Goal: Information Seeking & Learning: Learn about a topic

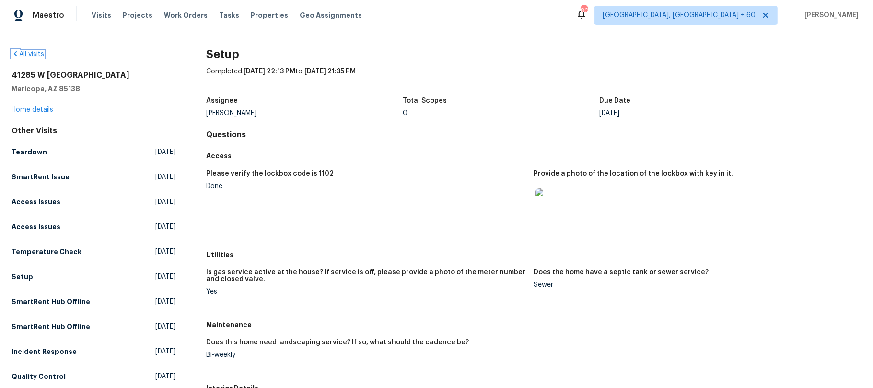
click at [14, 52] on icon at bounding box center [16, 54] width 8 height 8
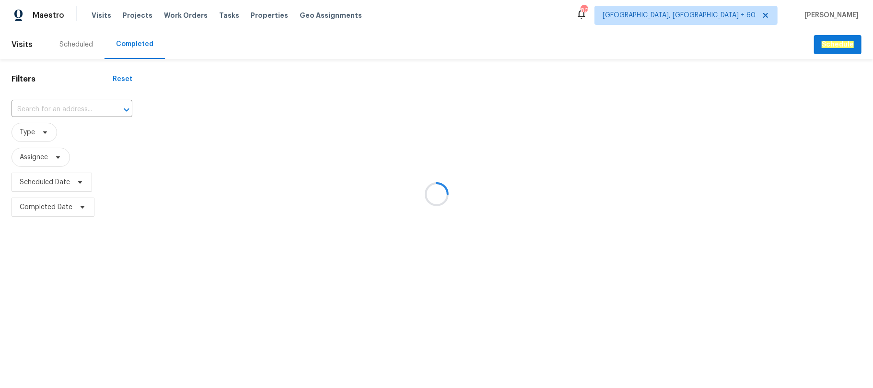
click at [48, 103] on div at bounding box center [436, 194] width 873 height 388
click at [25, 110] on div at bounding box center [436, 194] width 873 height 388
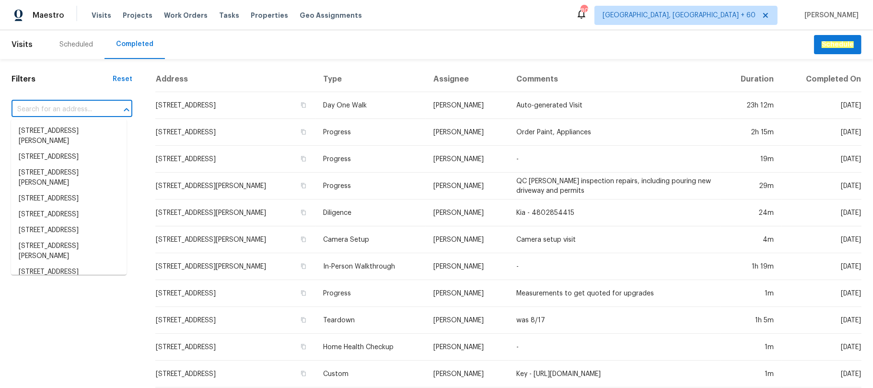
click at [25, 107] on input "text" at bounding box center [59, 109] width 94 height 15
paste input "[STREET_ADDRESS]"
type input "[STREET_ADDRESS]"
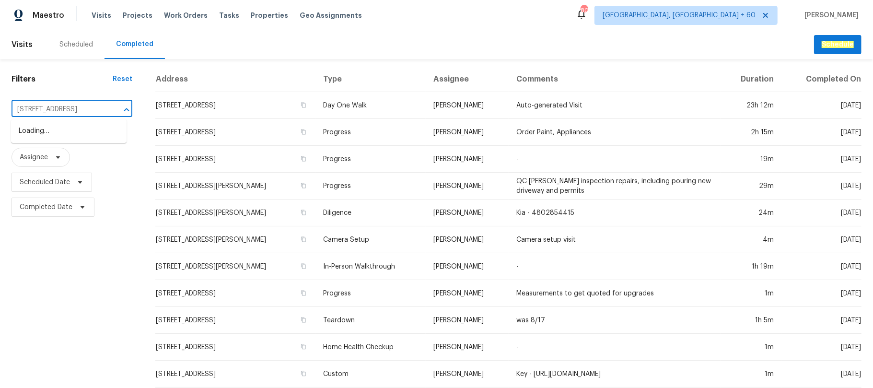
scroll to position [0, 52]
click at [79, 133] on li "[STREET_ADDRESS]" at bounding box center [69, 131] width 116 height 16
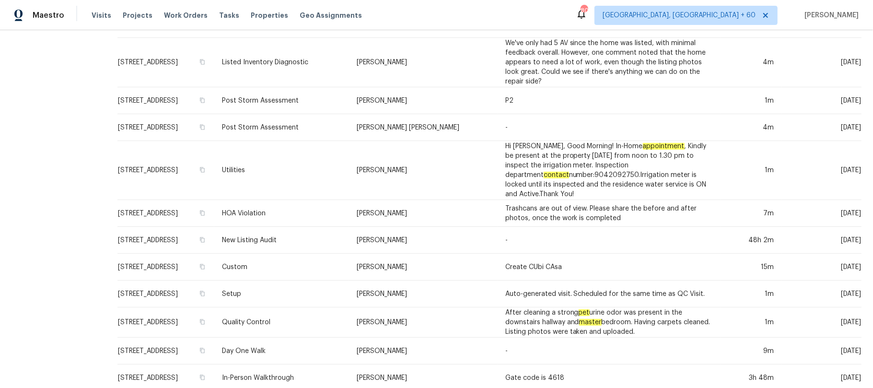
scroll to position [353, 0]
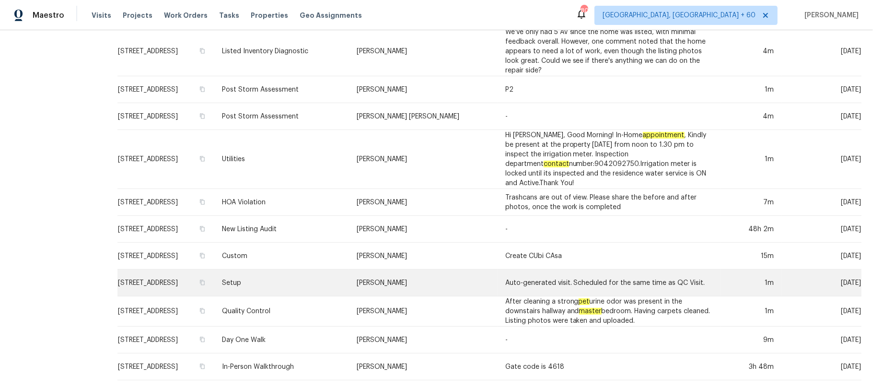
click at [349, 277] on td "Setup" at bounding box center [281, 282] width 135 height 27
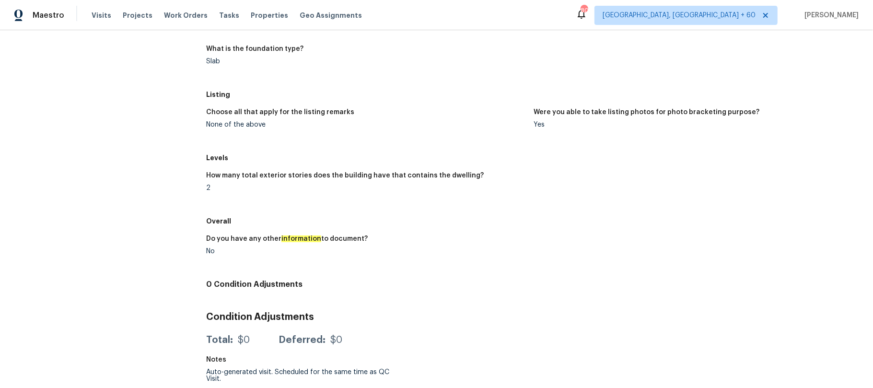
scroll to position [277, 0]
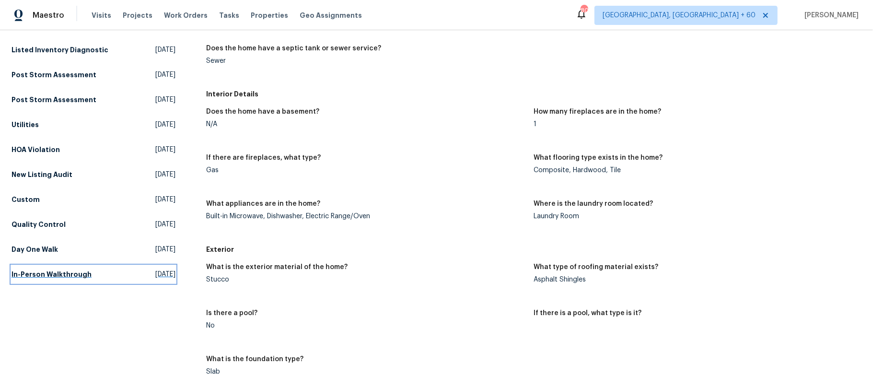
click at [77, 277] on h5 "In-Person Walkthrough" at bounding box center [52, 274] width 80 height 10
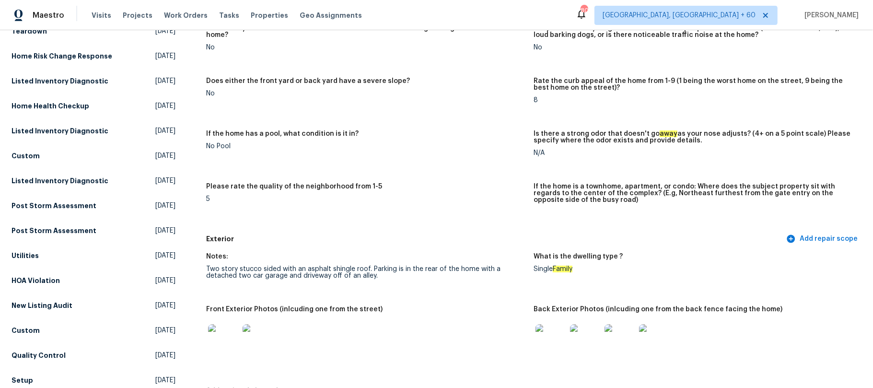
scroll to position [319, 0]
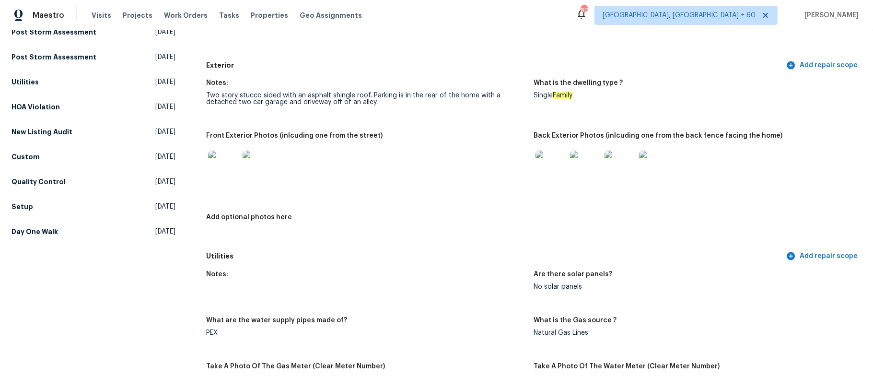
click at [225, 156] on img at bounding box center [223, 165] width 31 height 31
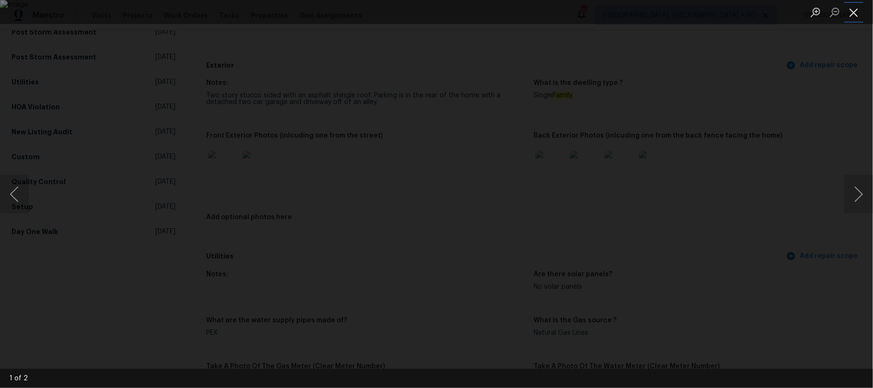
click at [854, 15] on button "Close lightbox" at bounding box center [853, 12] width 19 height 17
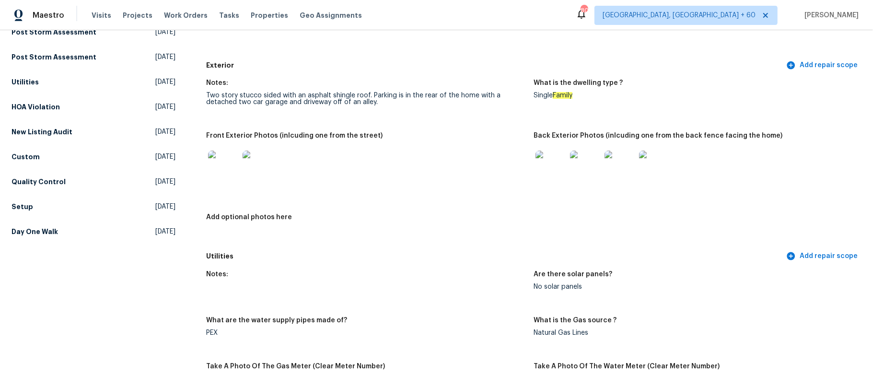
scroll to position [0, 0]
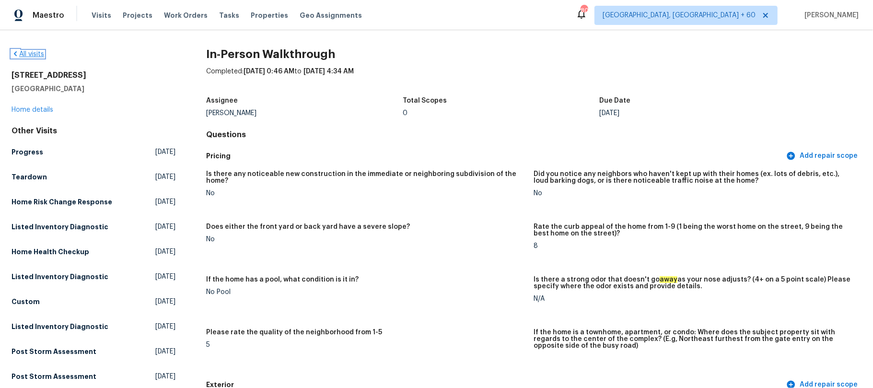
click at [16, 52] on icon at bounding box center [15, 53] width 3 height 5
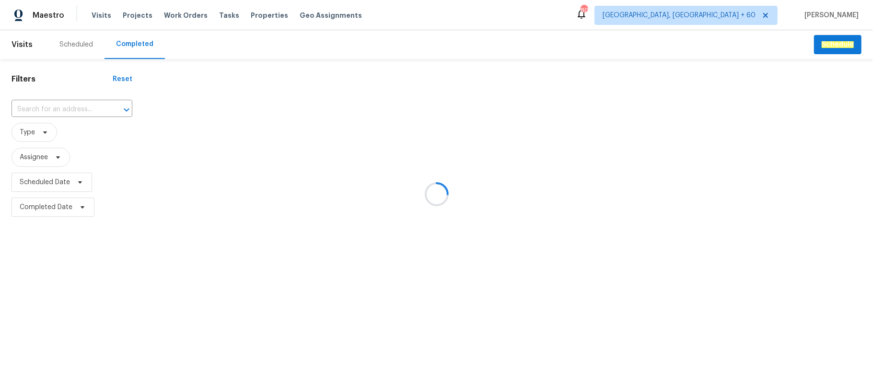
click at [58, 103] on div at bounding box center [436, 194] width 873 height 388
click at [58, 107] on div at bounding box center [436, 194] width 873 height 388
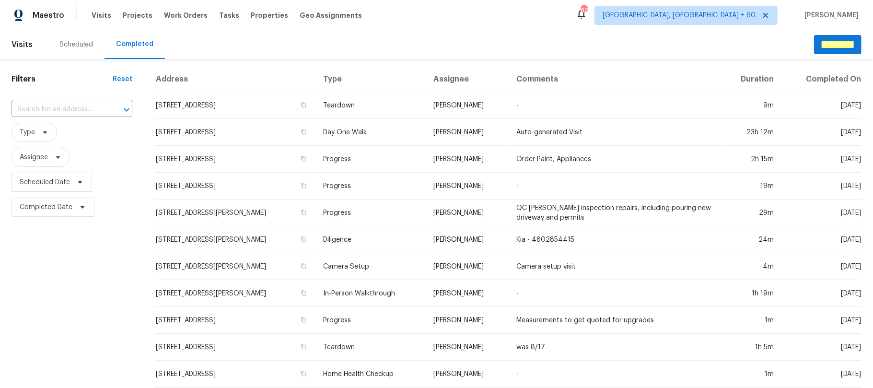
click at [79, 80] on h1 "Filters" at bounding box center [62, 79] width 101 height 10
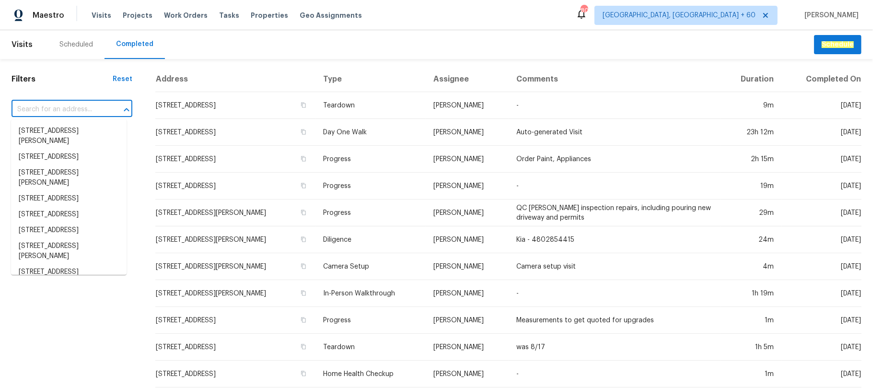
click at [63, 105] on input "text" at bounding box center [59, 109] width 94 height 15
paste input "[STREET_ADDRESS]"
type input "[STREET_ADDRESS]"
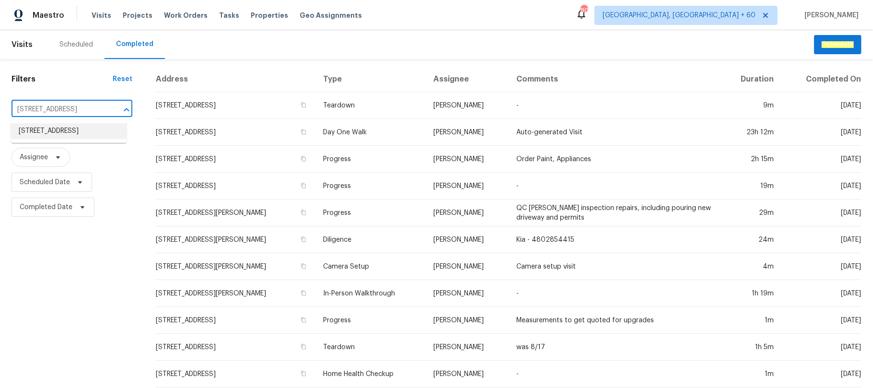
click at [75, 135] on li "[STREET_ADDRESS]" at bounding box center [69, 131] width 116 height 16
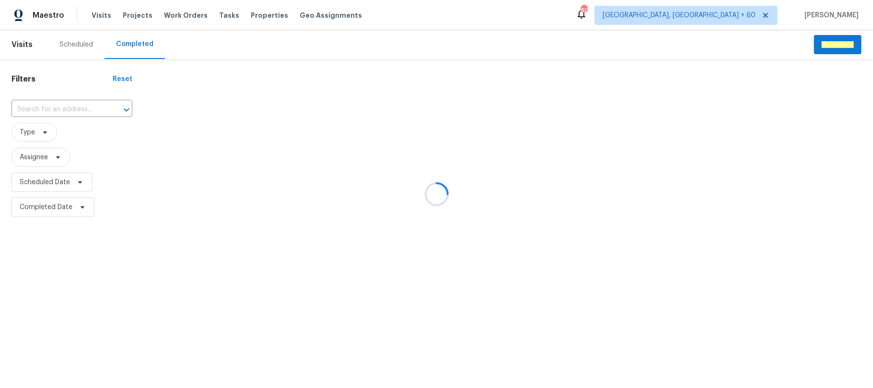
type input "[STREET_ADDRESS]"
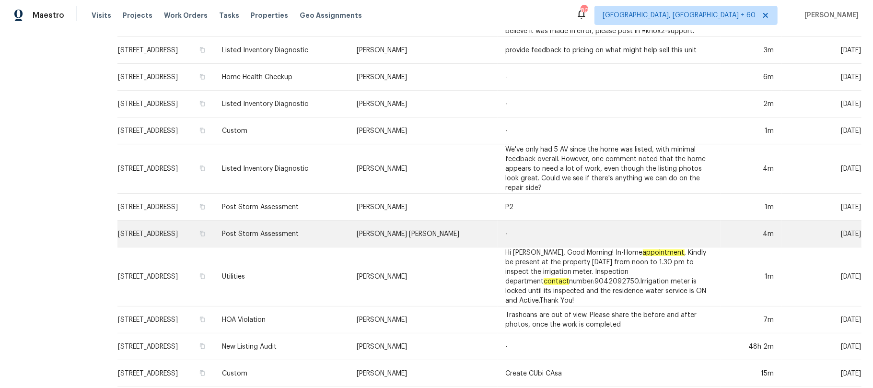
scroll to position [319, 0]
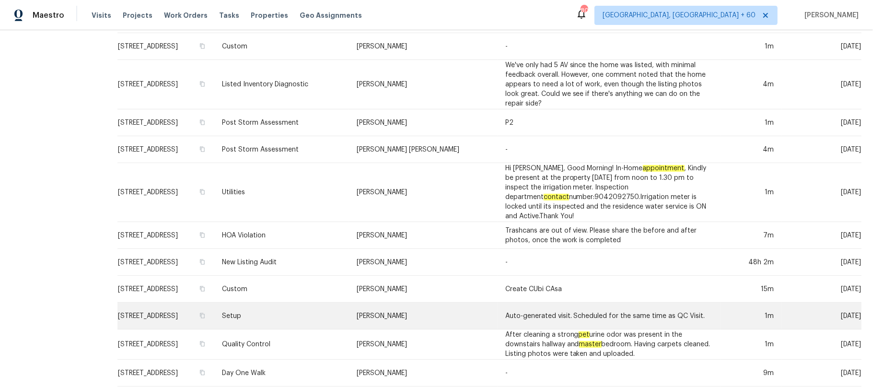
click at [349, 305] on td "Setup" at bounding box center [281, 315] width 135 height 27
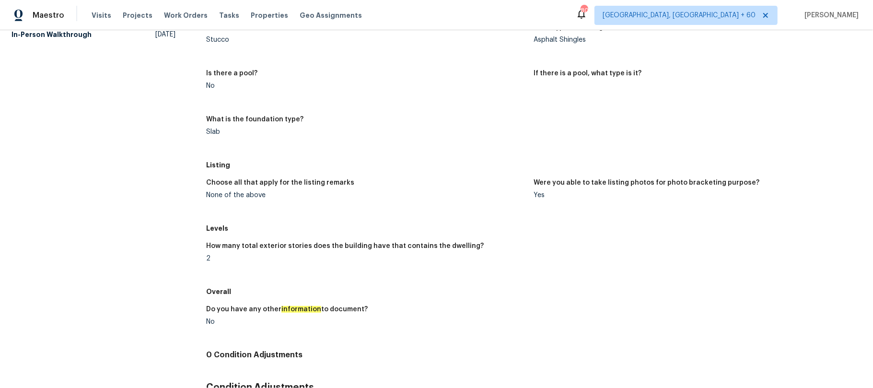
scroll to position [340, 0]
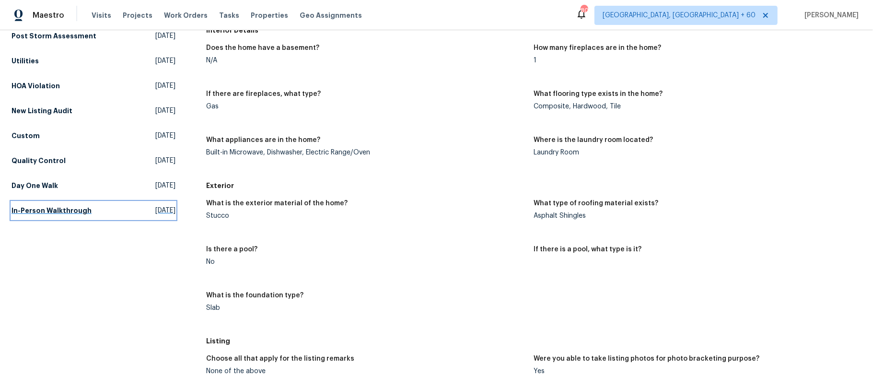
click at [92, 207] on link "In-Person Walkthrough [DATE]" at bounding box center [94, 210] width 164 height 17
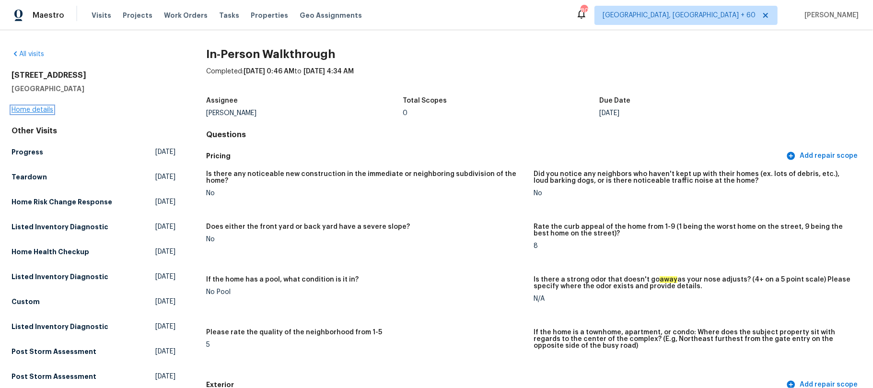
click at [31, 112] on link "Home details" at bounding box center [33, 109] width 42 height 7
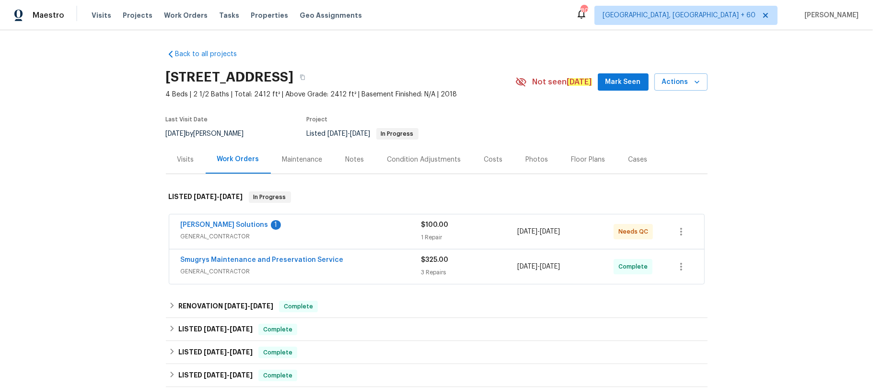
click at [535, 151] on div "Photos" at bounding box center [537, 159] width 46 height 28
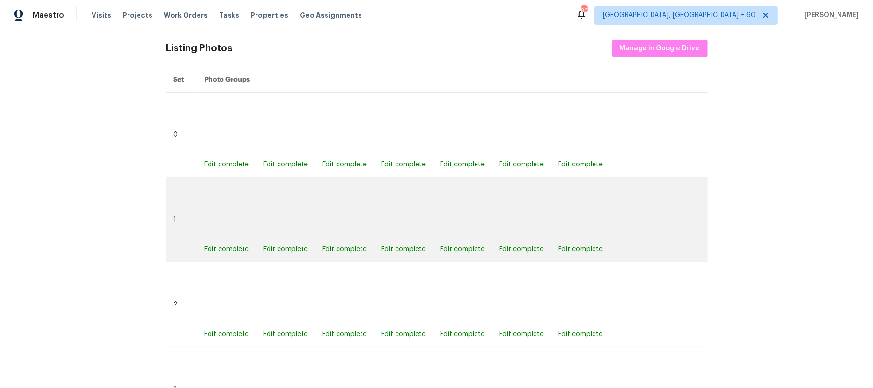
scroll to position [447, 0]
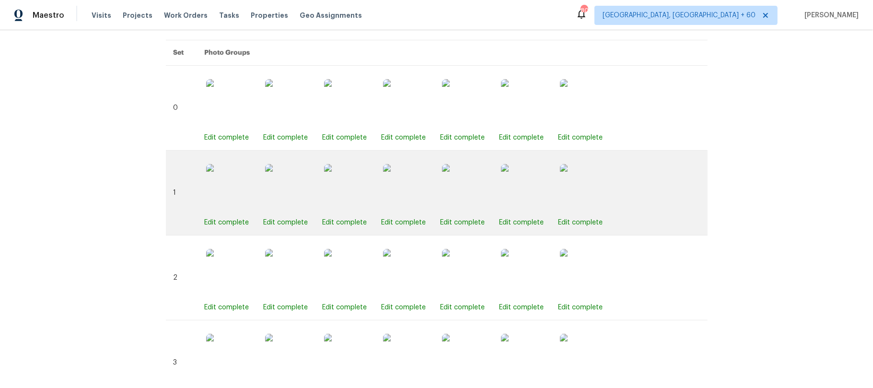
click at [396, 180] on img at bounding box center [407, 188] width 48 height 48
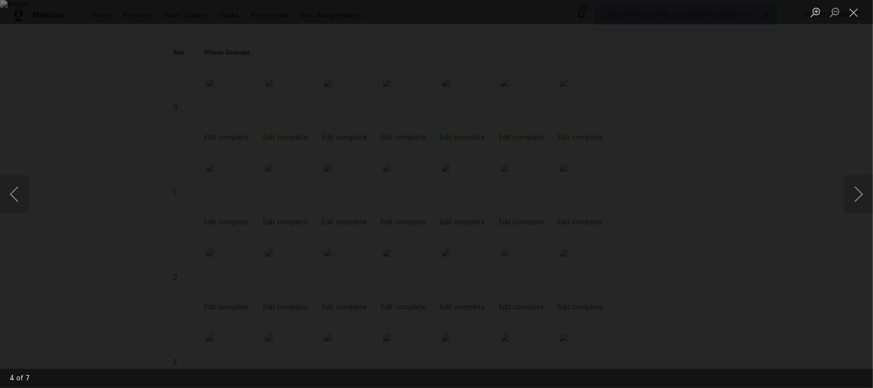
click at [457, 223] on img "Lightbox" at bounding box center [436, 194] width 873 height 388
click at [852, 13] on button "Close lightbox" at bounding box center [853, 12] width 19 height 17
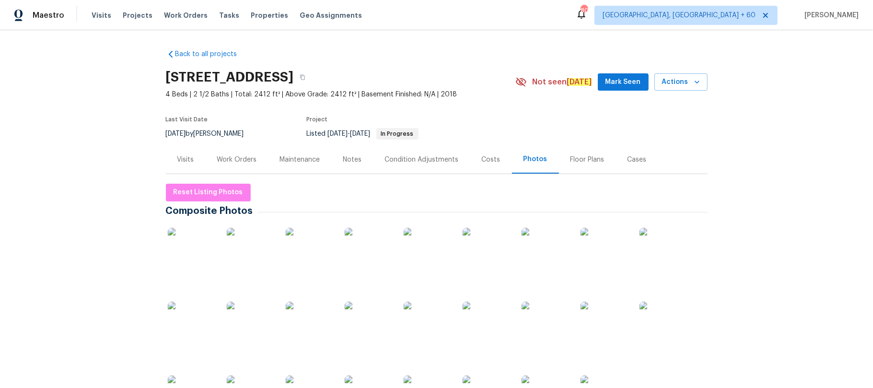
scroll to position [383, 0]
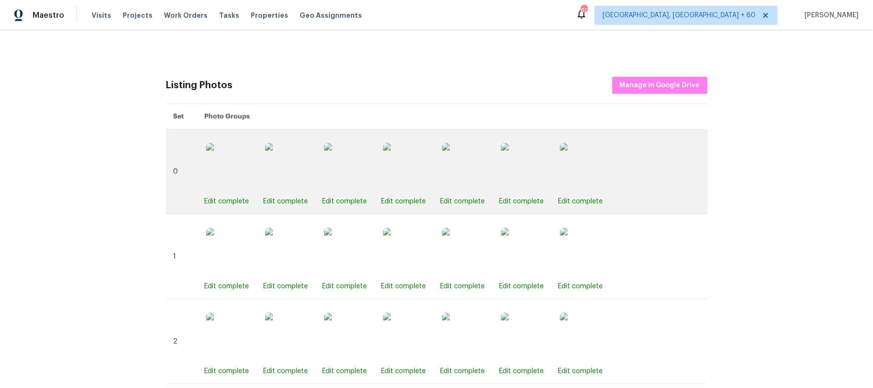
click at [401, 171] on img at bounding box center [407, 167] width 48 height 48
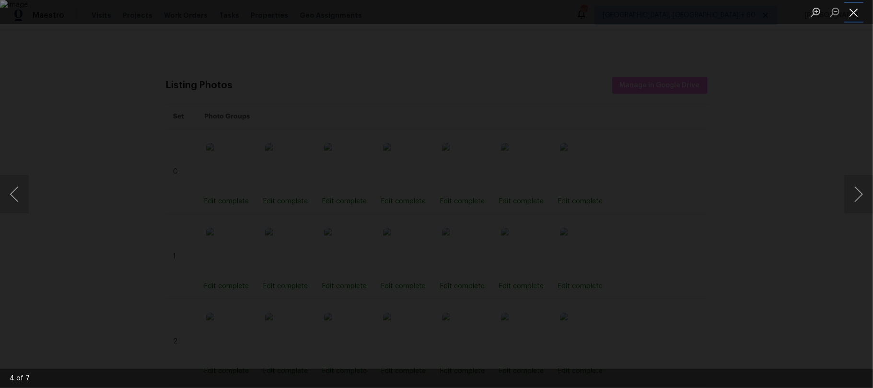
click at [853, 15] on button "Close lightbox" at bounding box center [853, 12] width 19 height 17
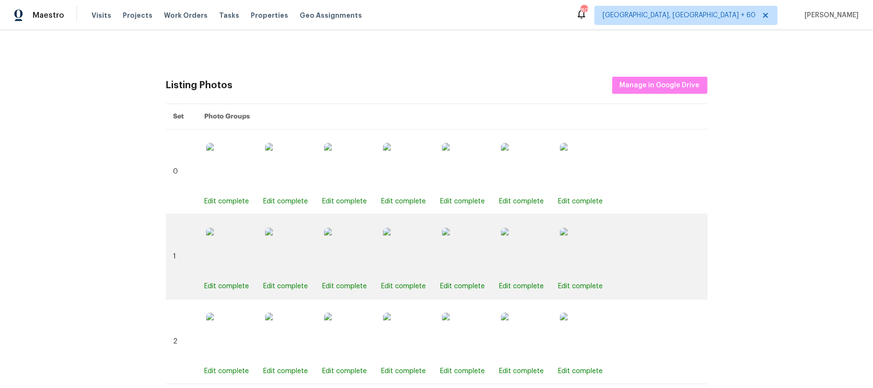
click at [409, 252] on img at bounding box center [407, 252] width 48 height 48
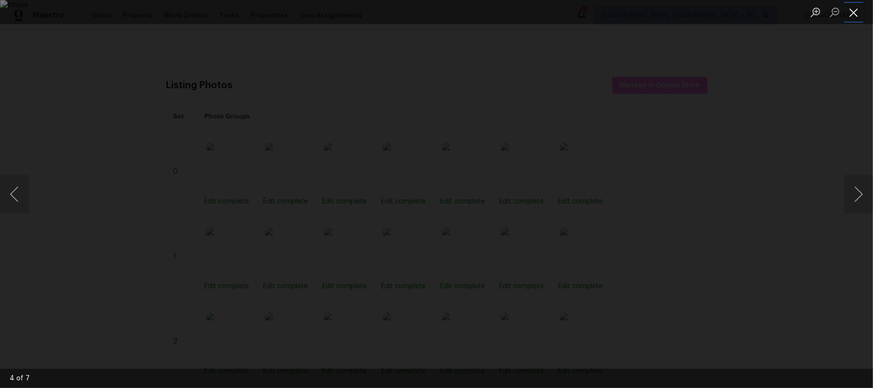
click at [855, 9] on button "Close lightbox" at bounding box center [853, 12] width 19 height 17
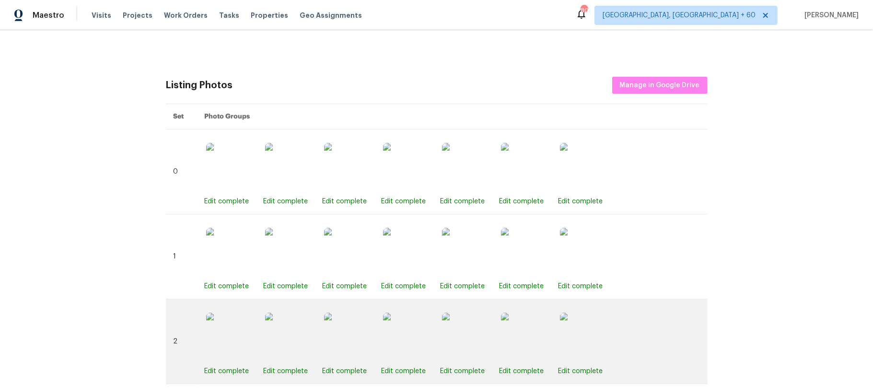
click at [455, 317] on img at bounding box center [466, 336] width 48 height 48
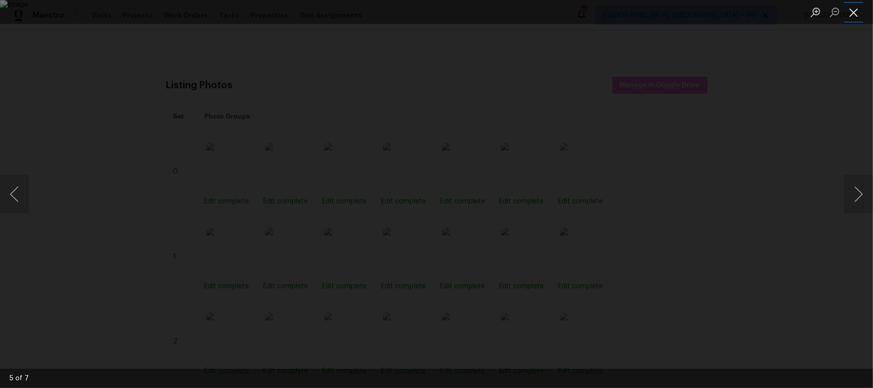
click at [855, 12] on button "Close lightbox" at bounding box center [853, 12] width 19 height 17
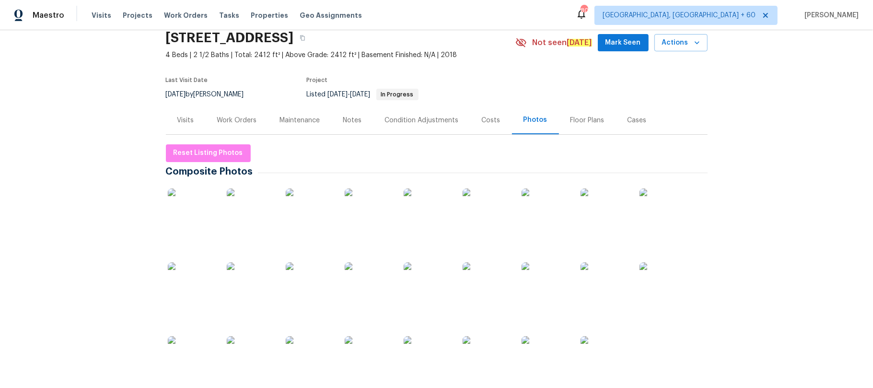
scroll to position [0, 0]
